Goal: Information Seeking & Learning: Find specific fact

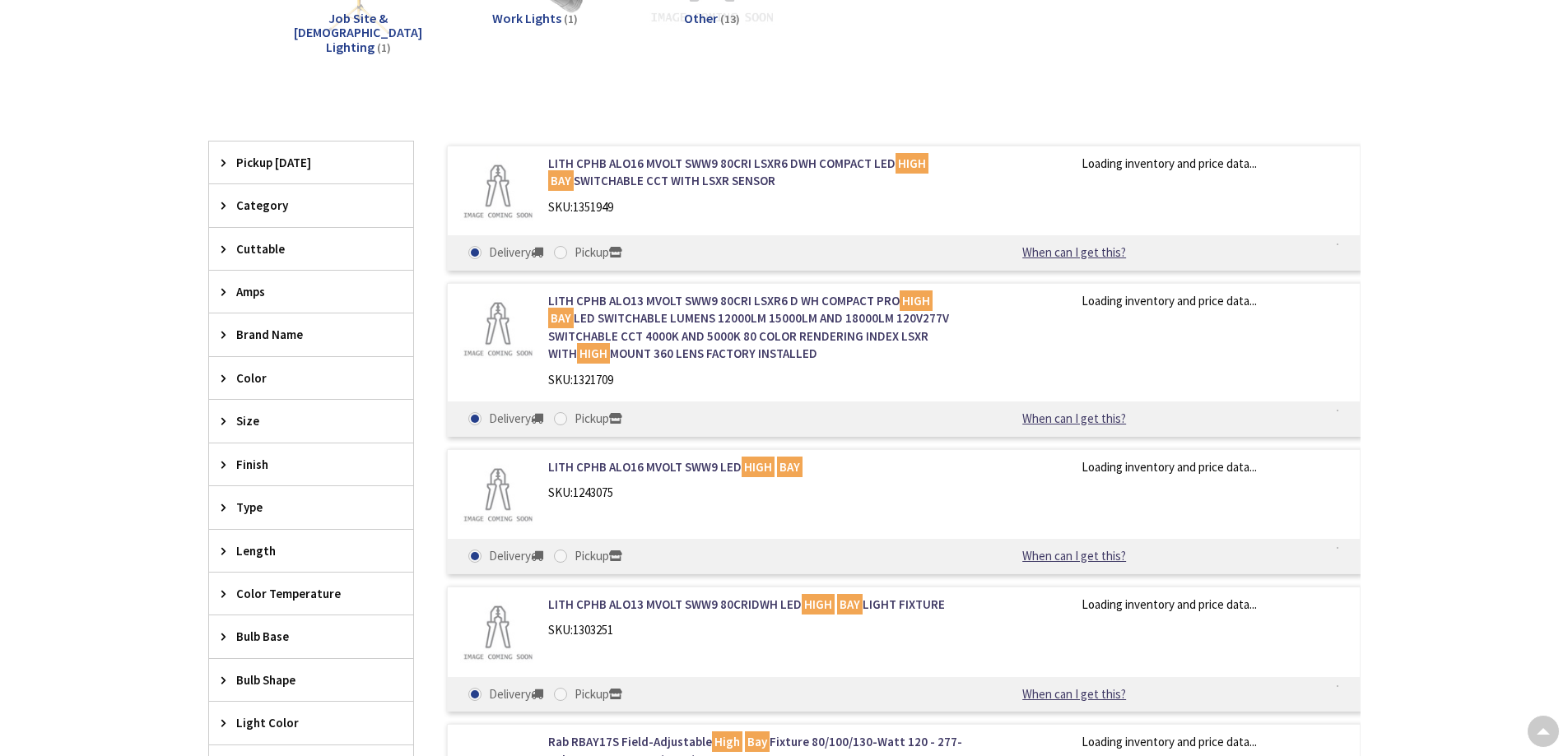
type input "[PERSON_NAME][GEOGRAPHIC_DATA][PERSON_NAME], [GEOGRAPHIC_DATA]"
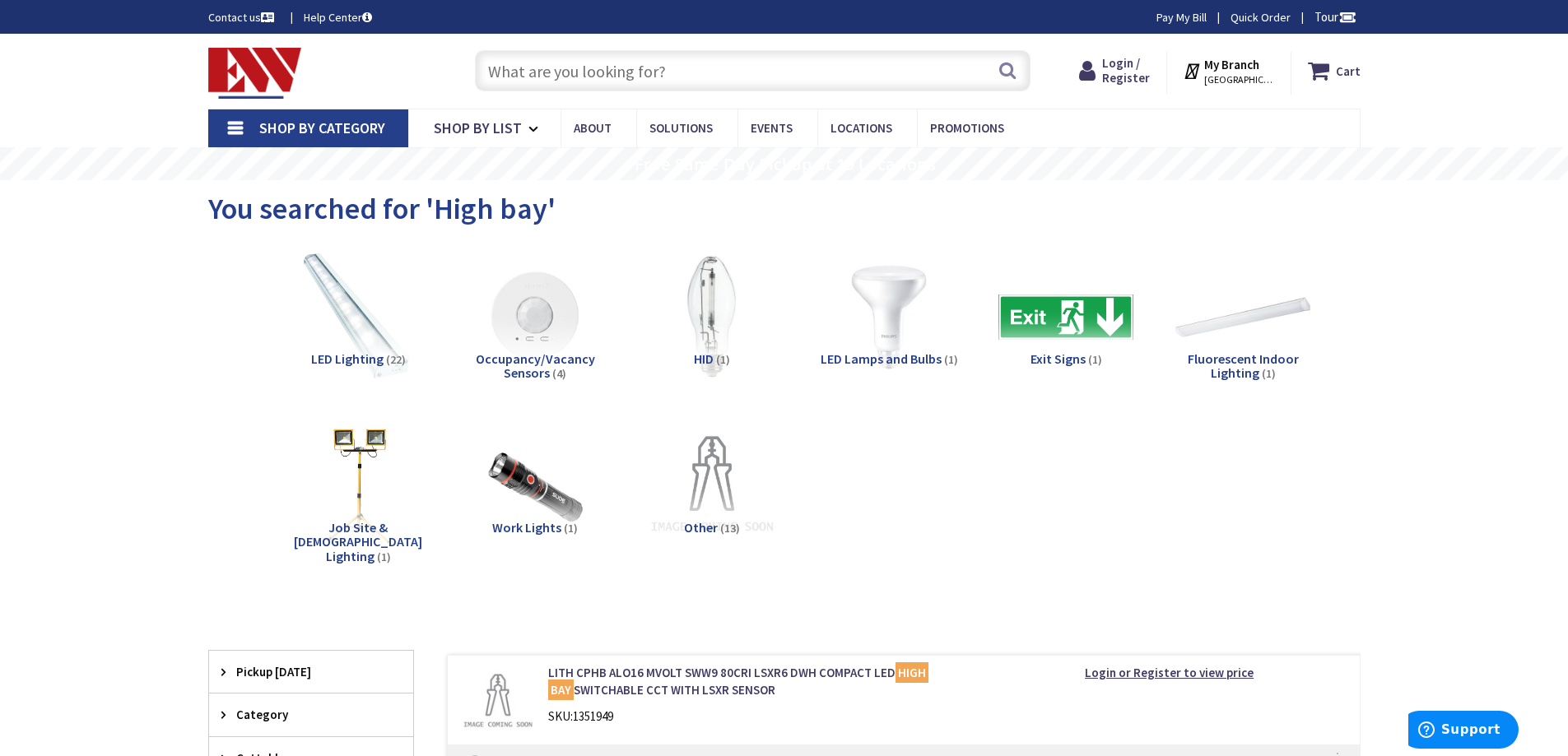
click at [602, 76] on input "text" at bounding box center [752, 71] width 555 height 41
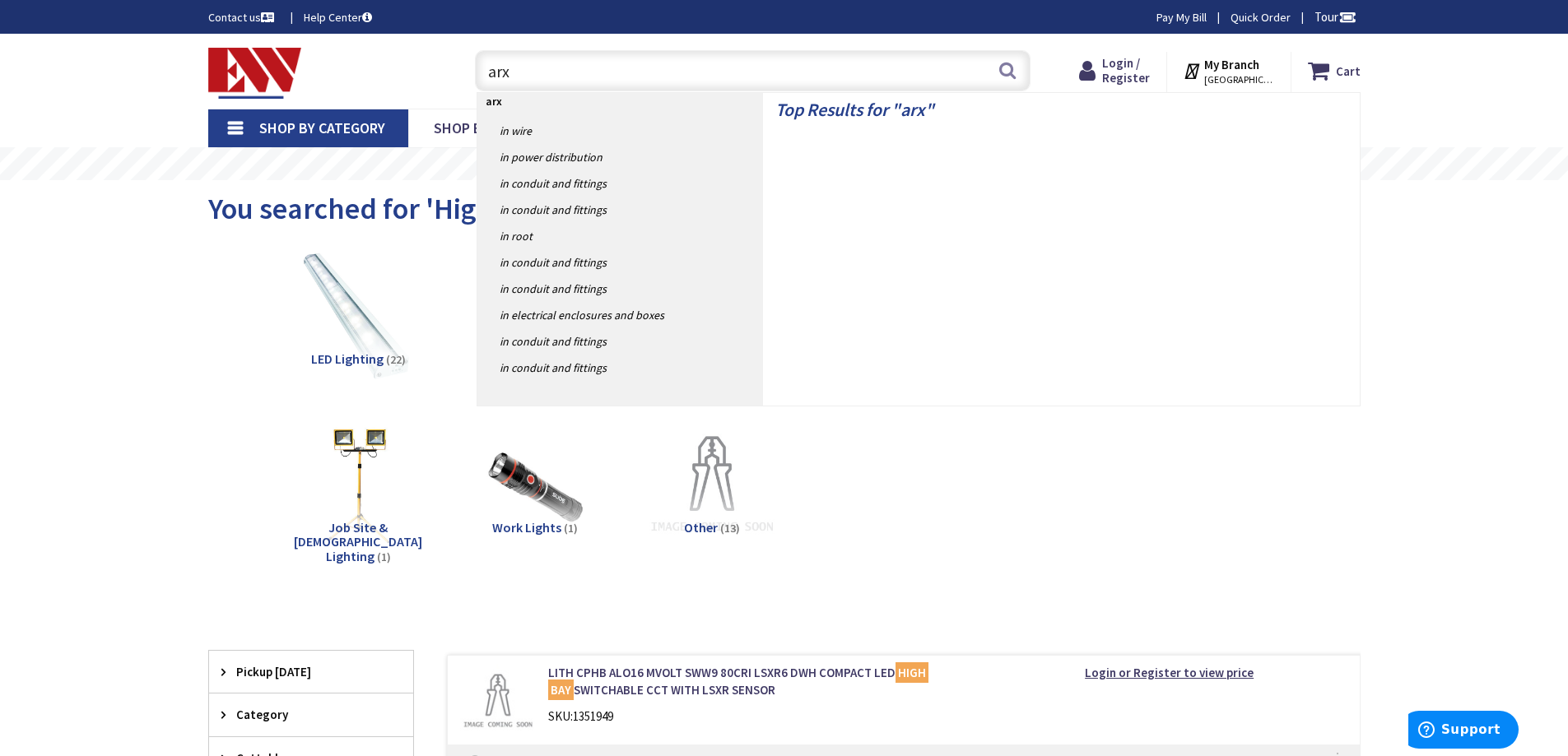
type input "arxs"
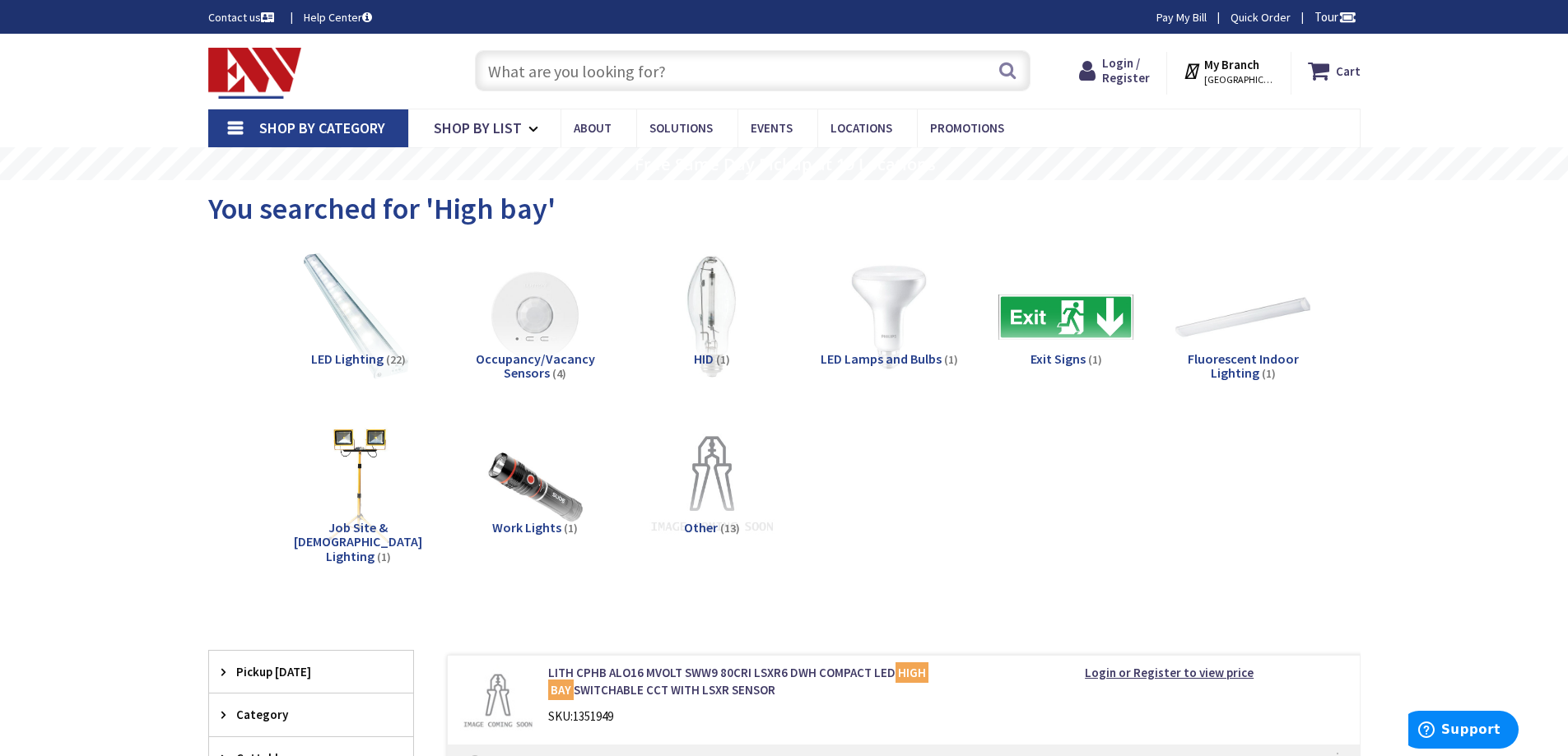
click at [584, 72] on input "text" at bounding box center [752, 71] width 555 height 41
paste input "RAB AEROBAY"
type input "RAB AEROBAY"
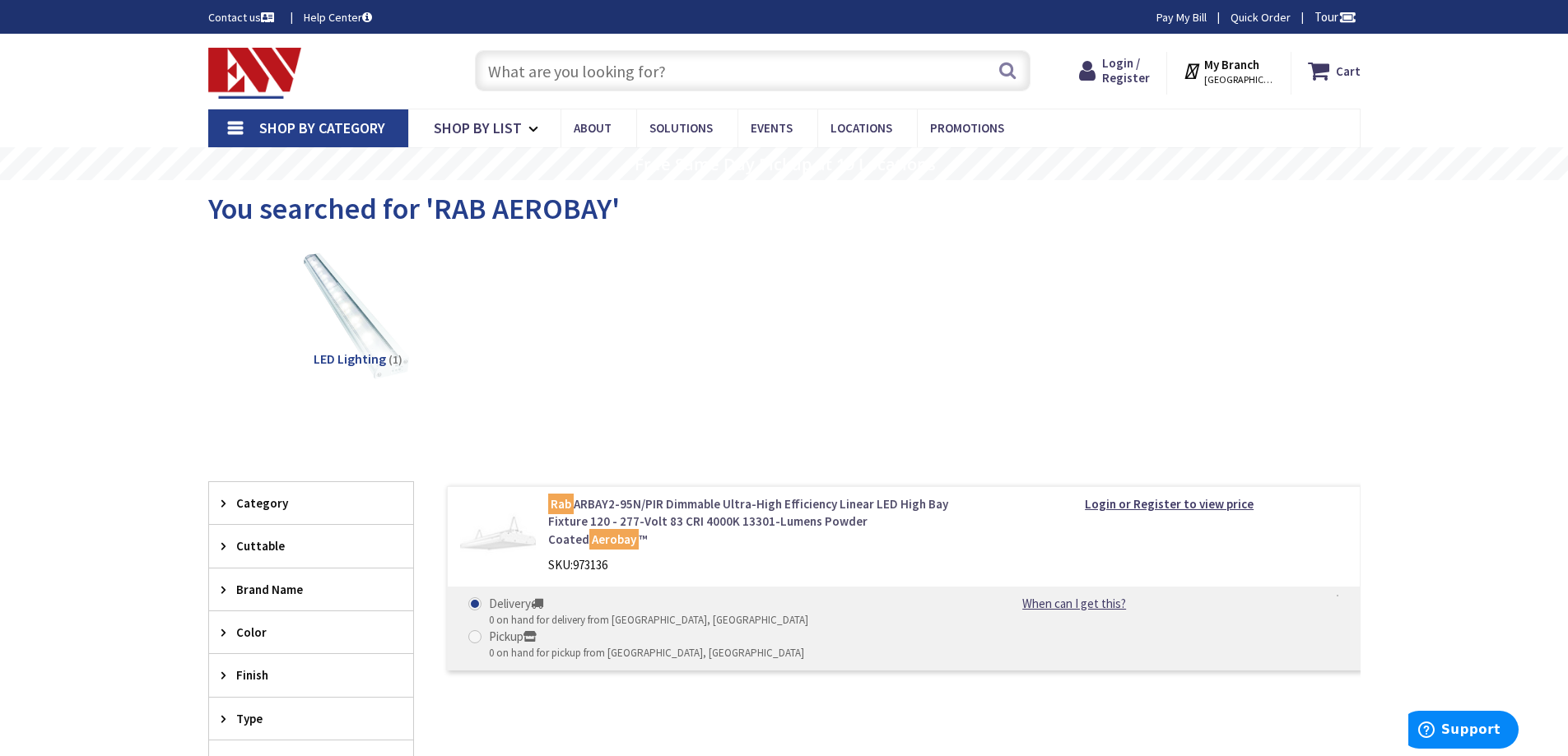
click at [648, 505] on link "Rab ARBAY2-95N/PIR Dimmable Ultra-High Efficiency Linear LED High Bay Fixture 1…" at bounding box center [757, 521] width 419 height 52
